Goal: Information Seeking & Learning: Learn about a topic

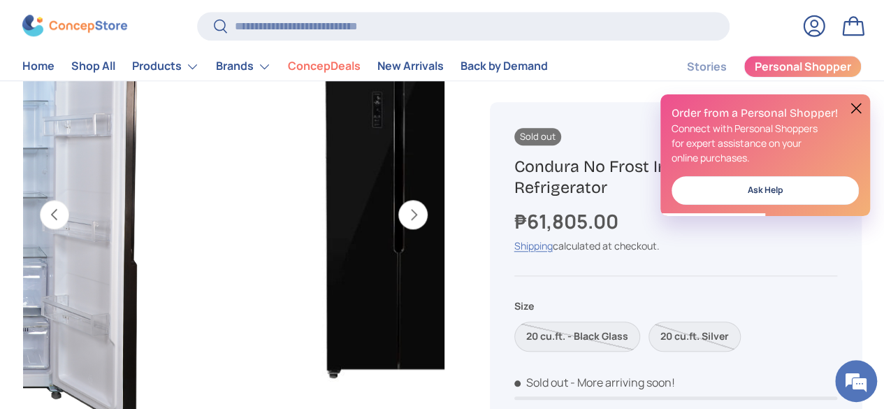
scroll to position [584, 0]
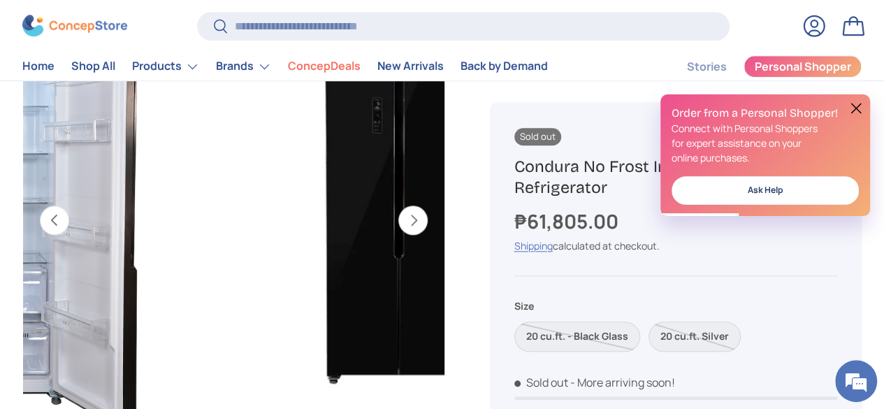
click at [410, 206] on button "Next" at bounding box center [412, 220] width 29 height 29
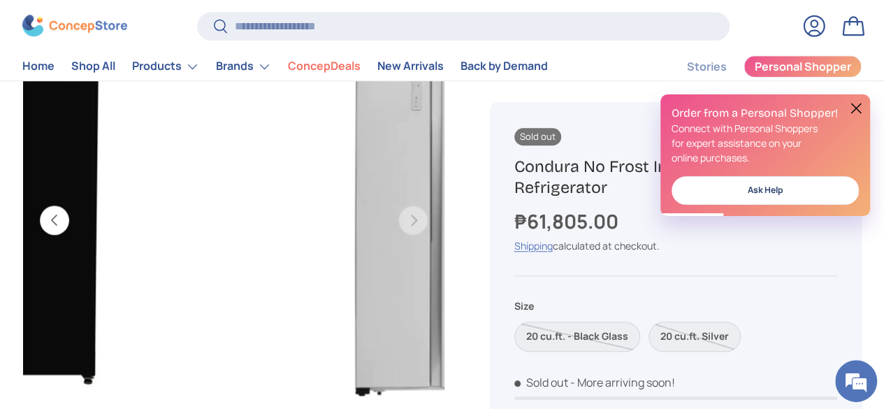
scroll to position [0, 2370]
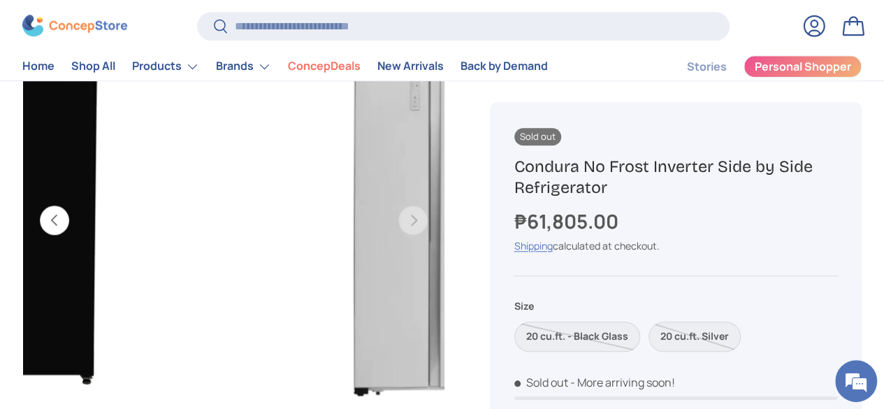
click at [68, 211] on button "Previous" at bounding box center [54, 220] width 29 height 29
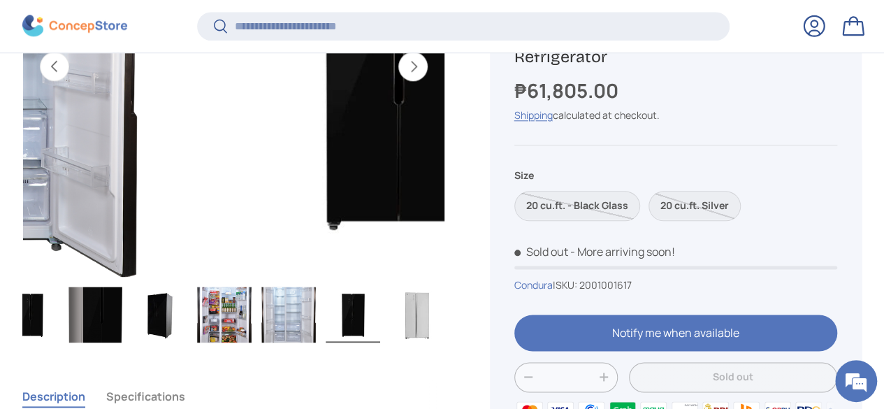
scroll to position [0, 0]
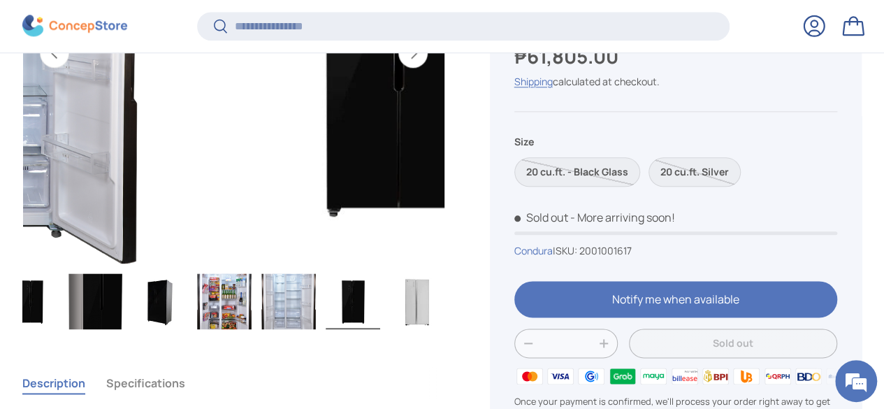
click at [149, 273] on img "Gallery Viewer" at bounding box center [160, 301] width 55 height 56
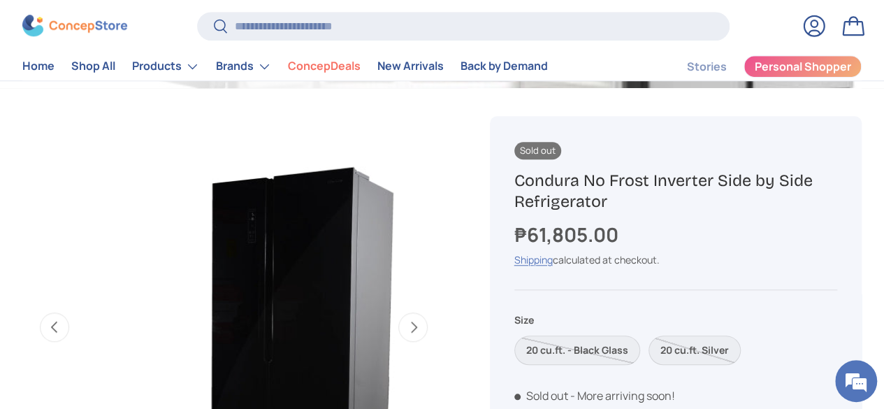
scroll to position [480, 0]
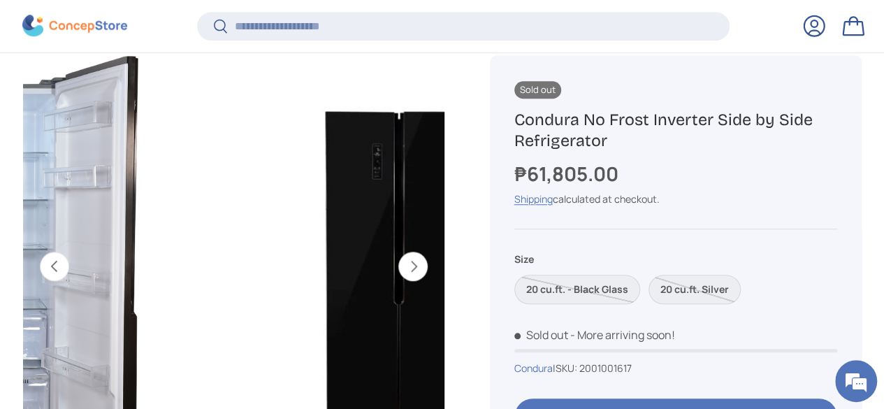
scroll to position [0, 1975]
click at [413, 264] on button "Next" at bounding box center [412, 266] width 29 height 29
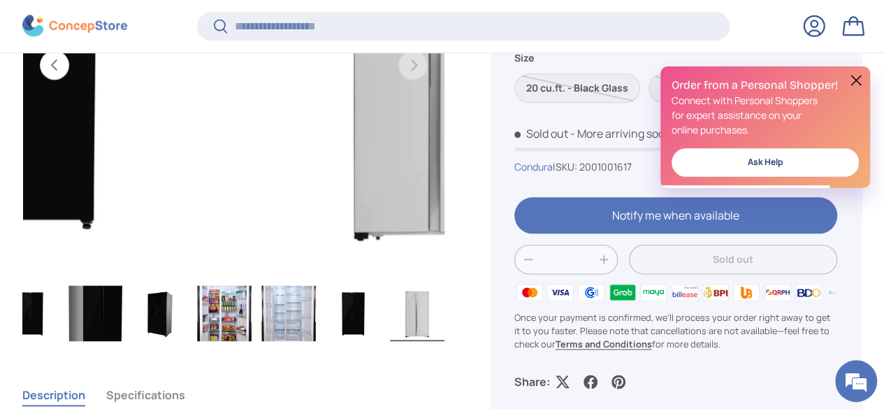
scroll to position [856, 0]
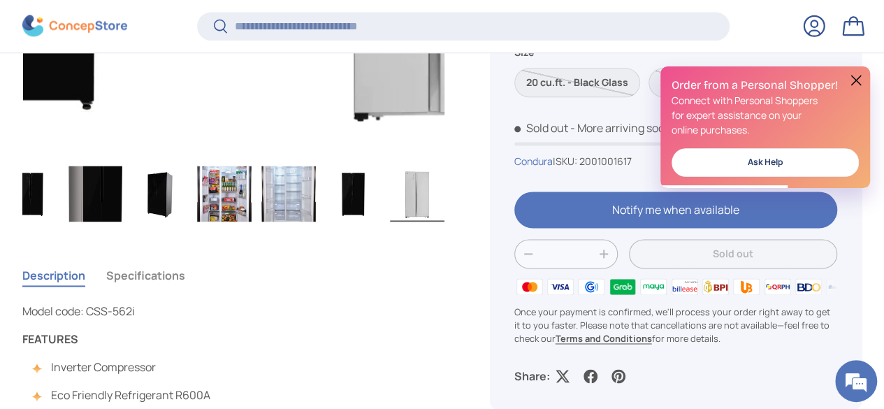
click at [154, 166] on img "Gallery Viewer" at bounding box center [160, 194] width 55 height 56
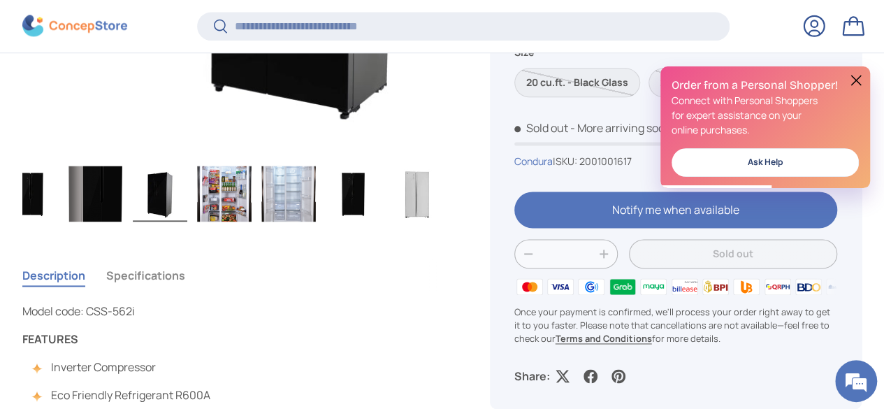
scroll to position [0, 0]
click at [158, 166] on img "Gallery Viewer" at bounding box center [160, 194] width 55 height 56
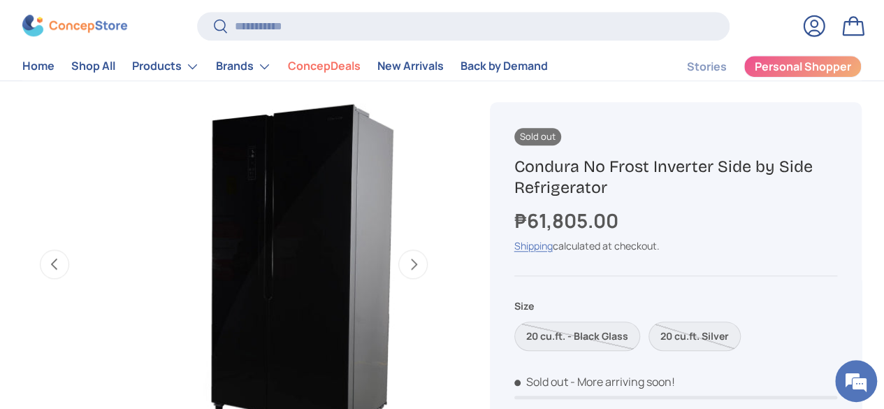
scroll to position [514, 0]
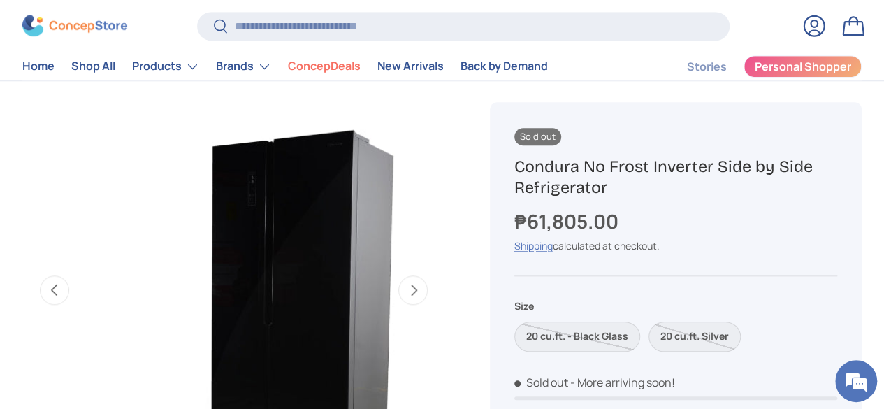
click at [398, 277] on button "Next" at bounding box center [412, 289] width 29 height 29
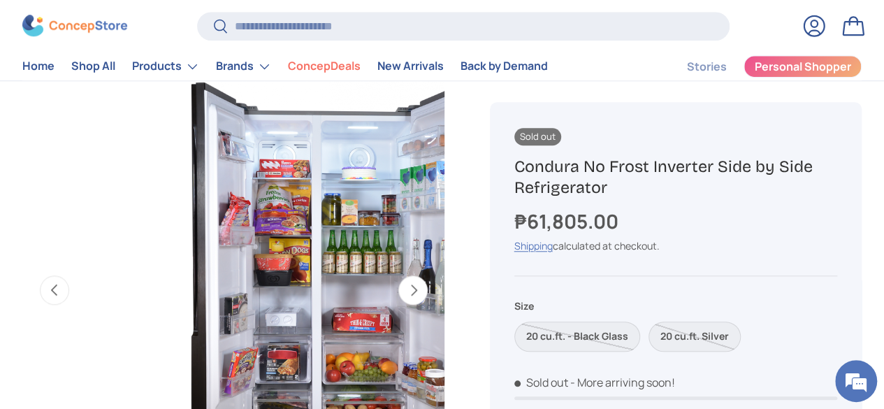
click at [398, 277] on button "Next" at bounding box center [412, 289] width 29 height 29
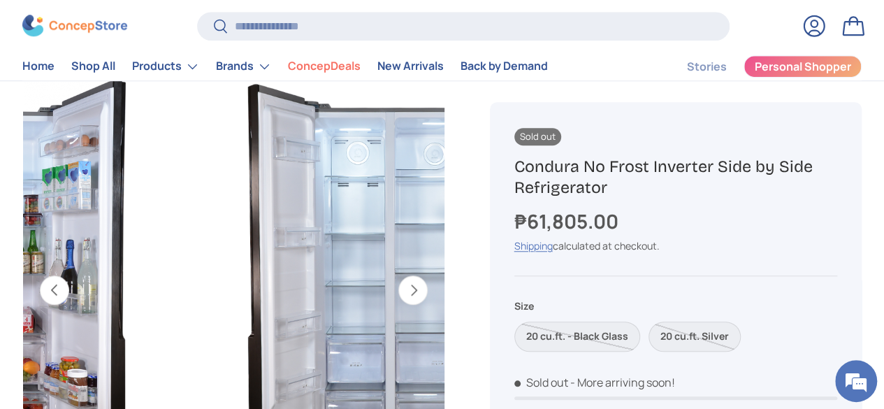
click at [398, 277] on button "Next" at bounding box center [412, 289] width 29 height 29
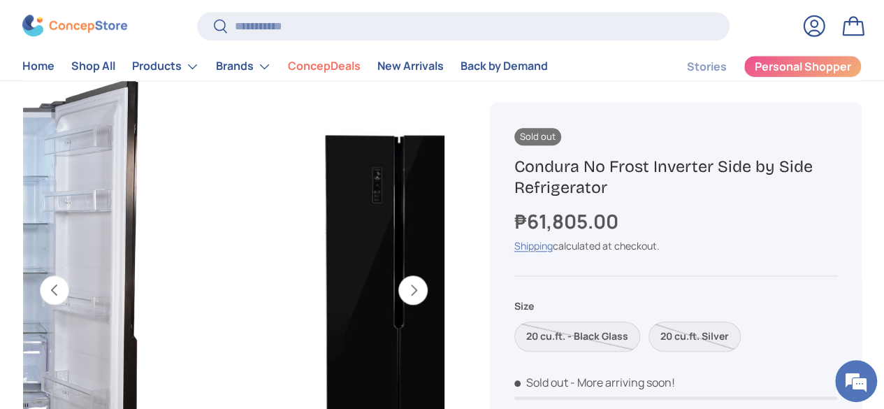
click at [398, 277] on button "Next" at bounding box center [412, 289] width 29 height 29
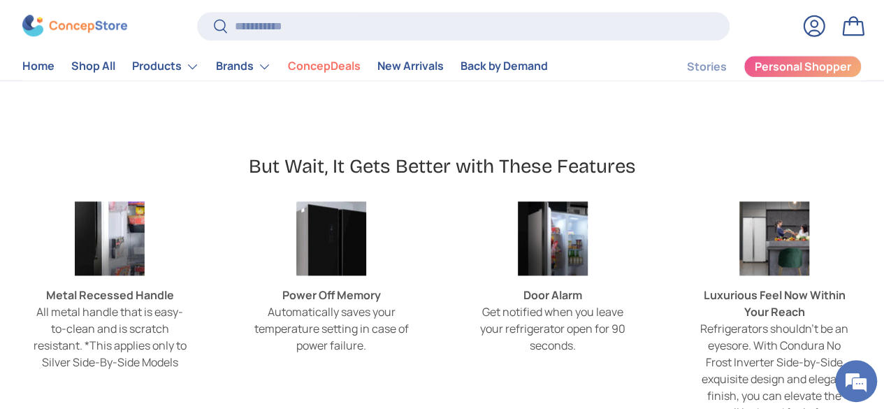
scroll to position [3350, 0]
